Goal: Navigation & Orientation: Find specific page/section

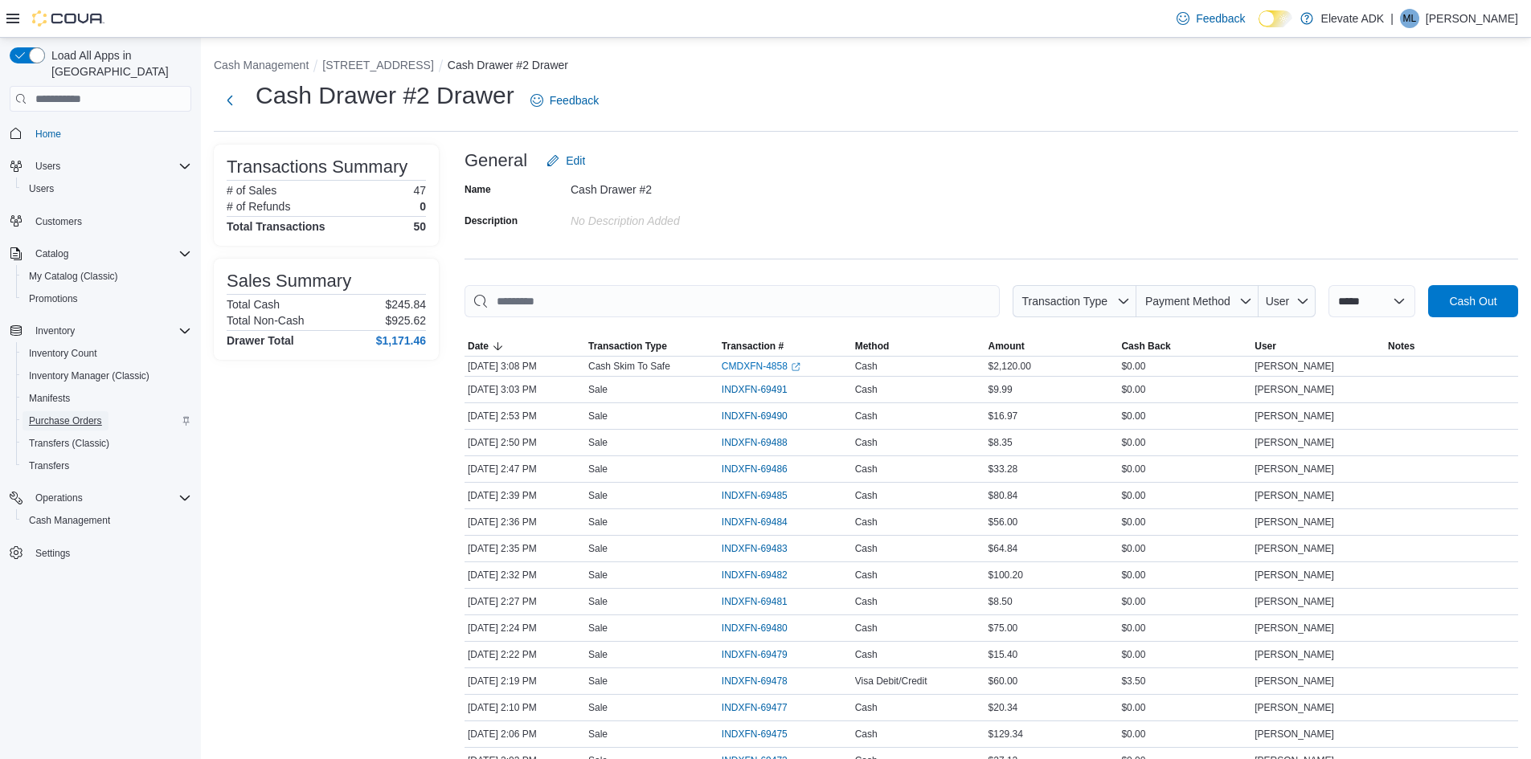
click at [56, 415] on span "Purchase Orders" at bounding box center [65, 421] width 73 height 13
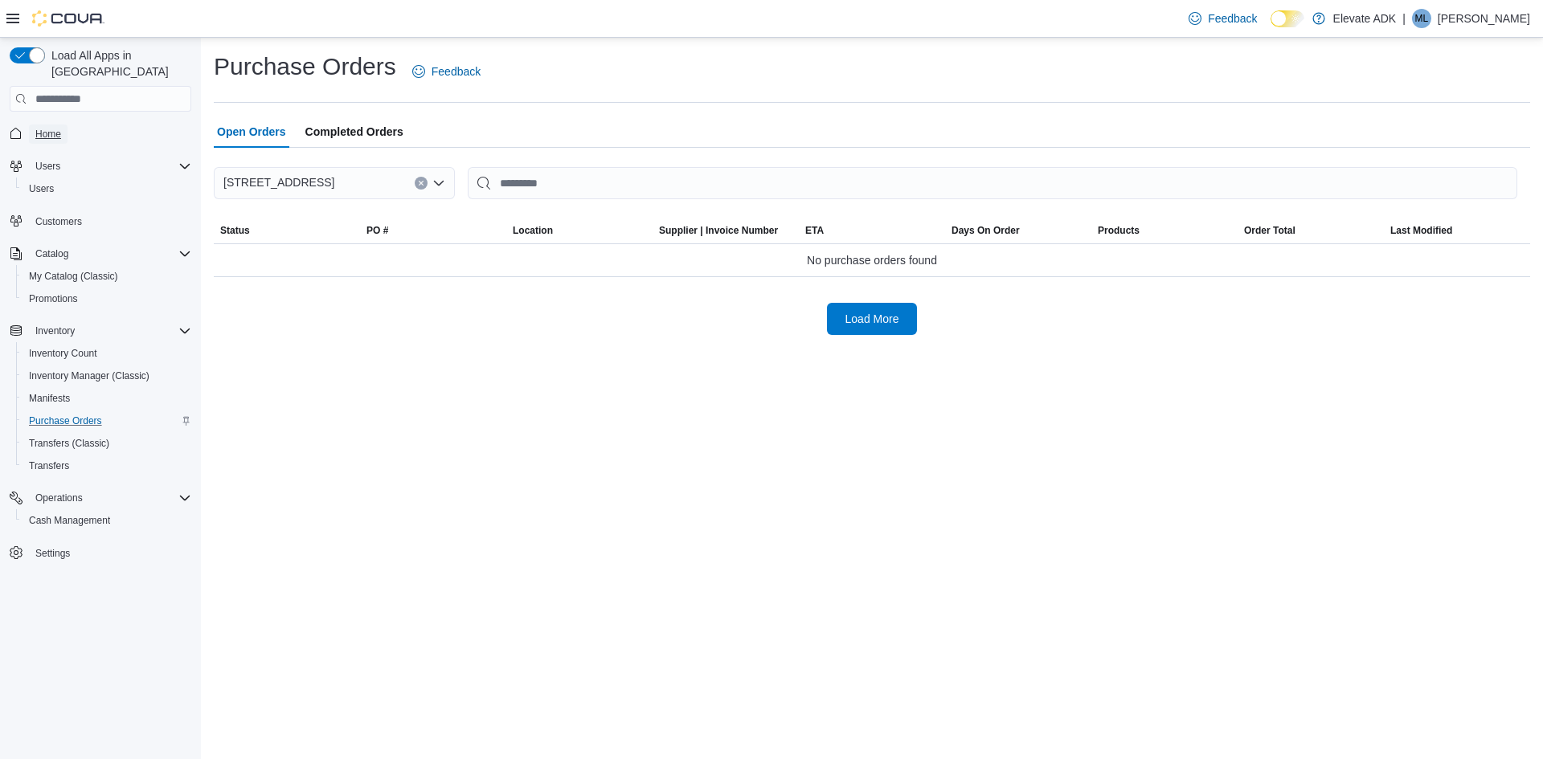
click at [50, 128] on span "Home" at bounding box center [48, 134] width 26 height 13
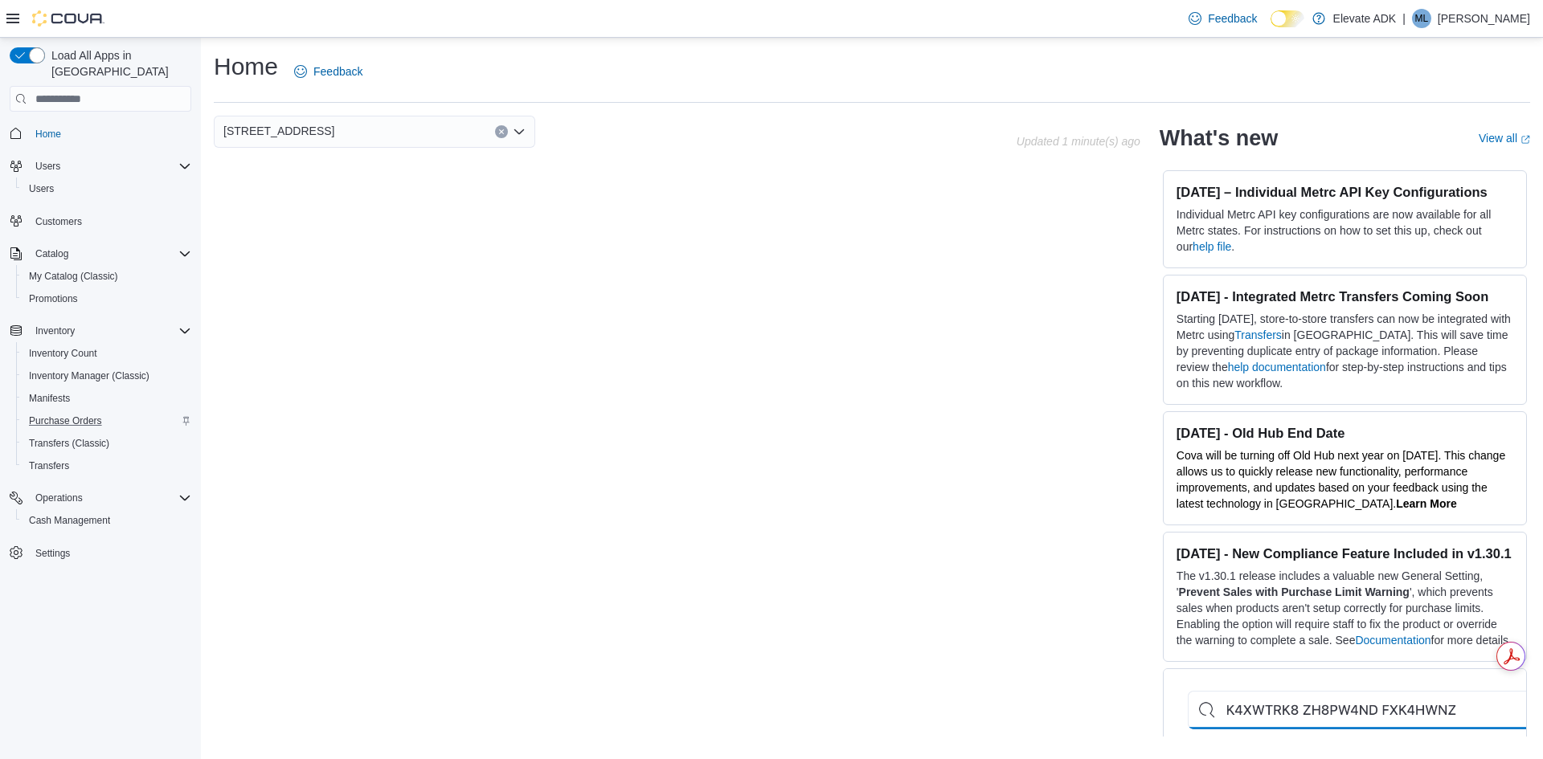
click at [636, 252] on div "[STREET_ADDRESS] Updated 1 minute(s) ago What's new View all (opens in a new ta…" at bounding box center [872, 426] width 1316 height 621
